Goal: Task Accomplishment & Management: Manage account settings

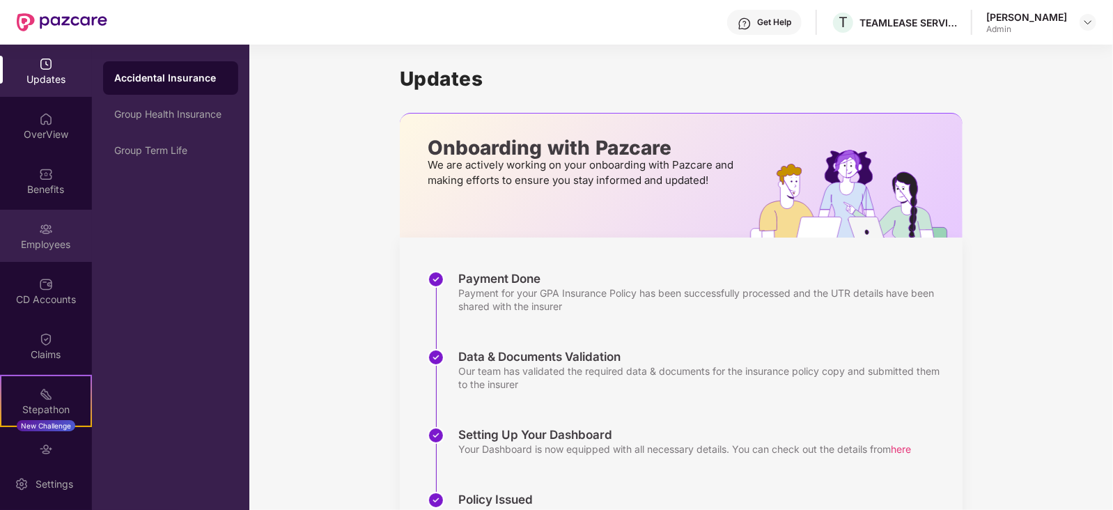
click at [40, 247] on div "Employees" at bounding box center [46, 245] width 92 height 14
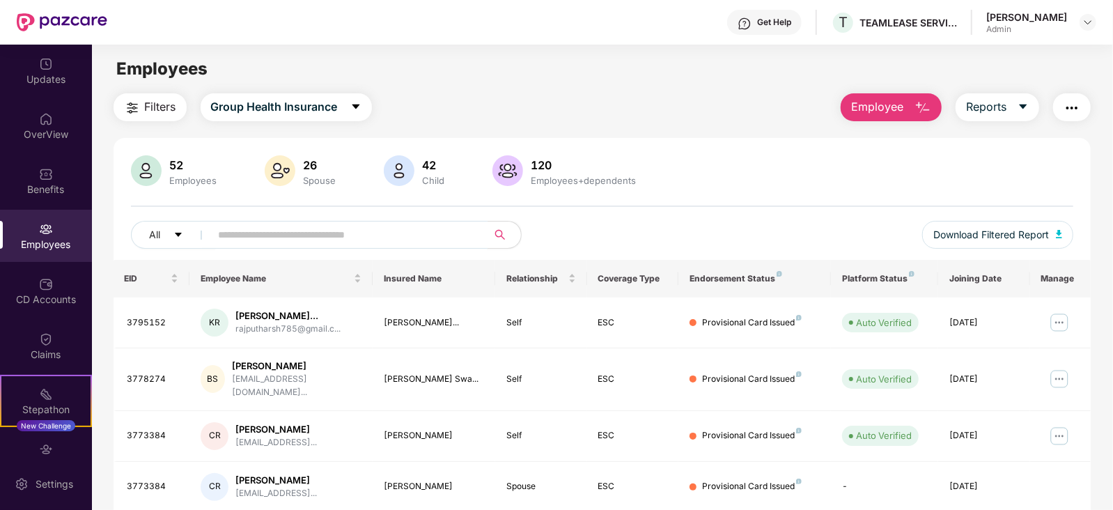
click at [277, 243] on input "text" at bounding box center [344, 234] width 250 height 21
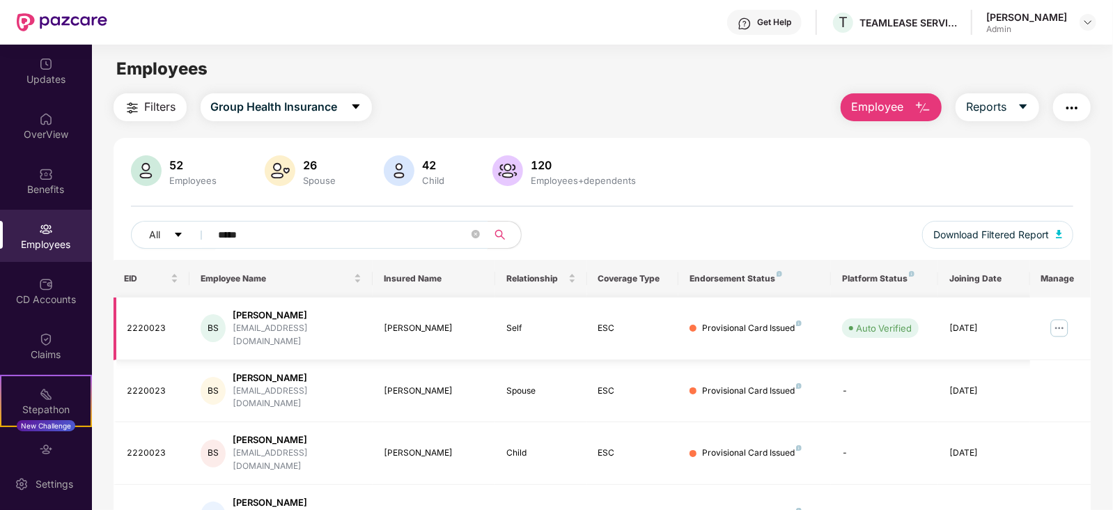
type input "*****"
click at [1058, 322] on img at bounding box center [1060, 328] width 22 height 22
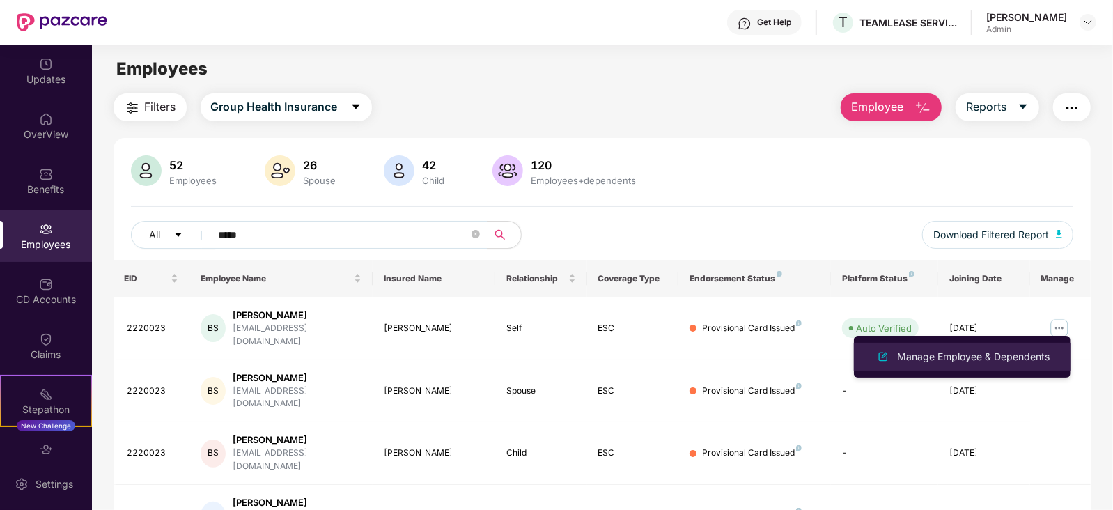
click at [965, 357] on div "Manage Employee & Dependents" at bounding box center [974, 356] width 158 height 15
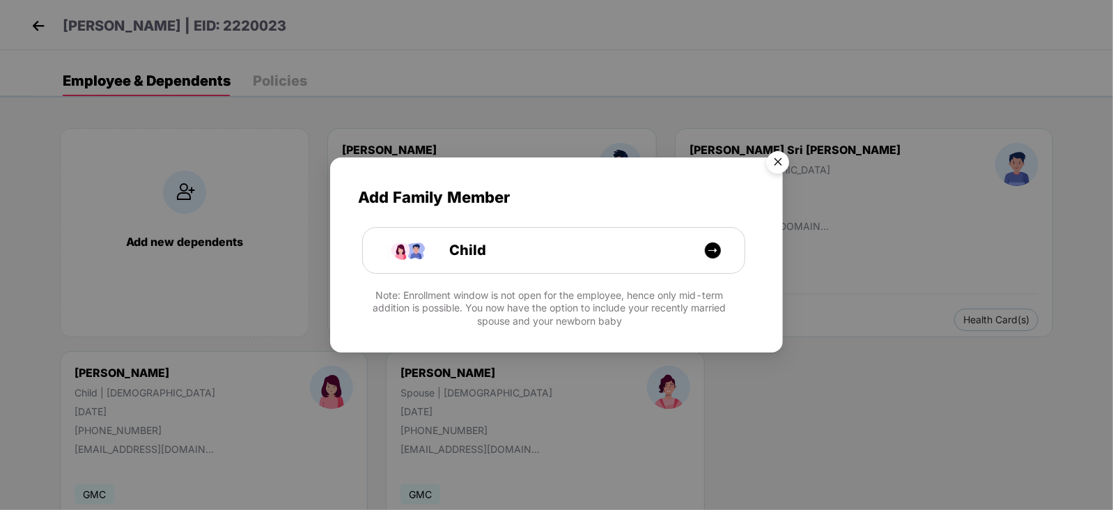
click at [782, 165] on img "Close" at bounding box center [778, 164] width 39 height 39
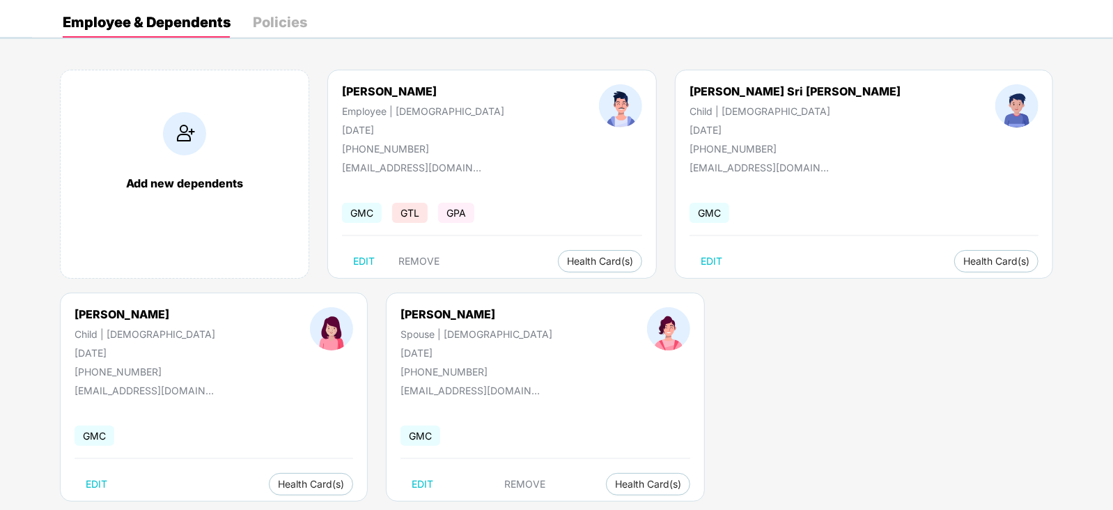
scroll to position [85, 0]
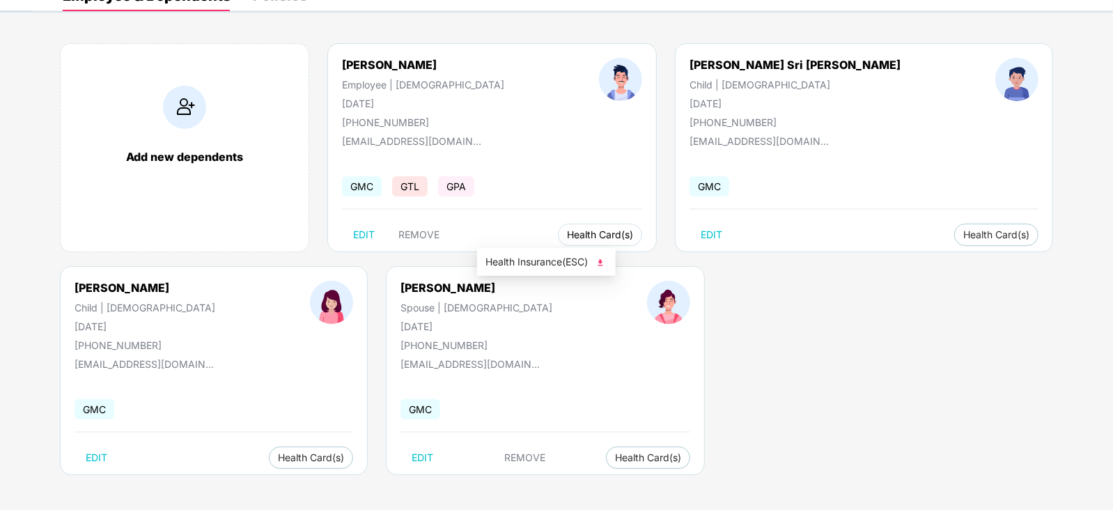
click at [567, 235] on span "Health Card(s)" at bounding box center [600, 234] width 66 height 7
click at [592, 259] on span "Health Insurance(ESC)" at bounding box center [547, 261] width 122 height 15
